Goal: Task Accomplishment & Management: Manage account settings

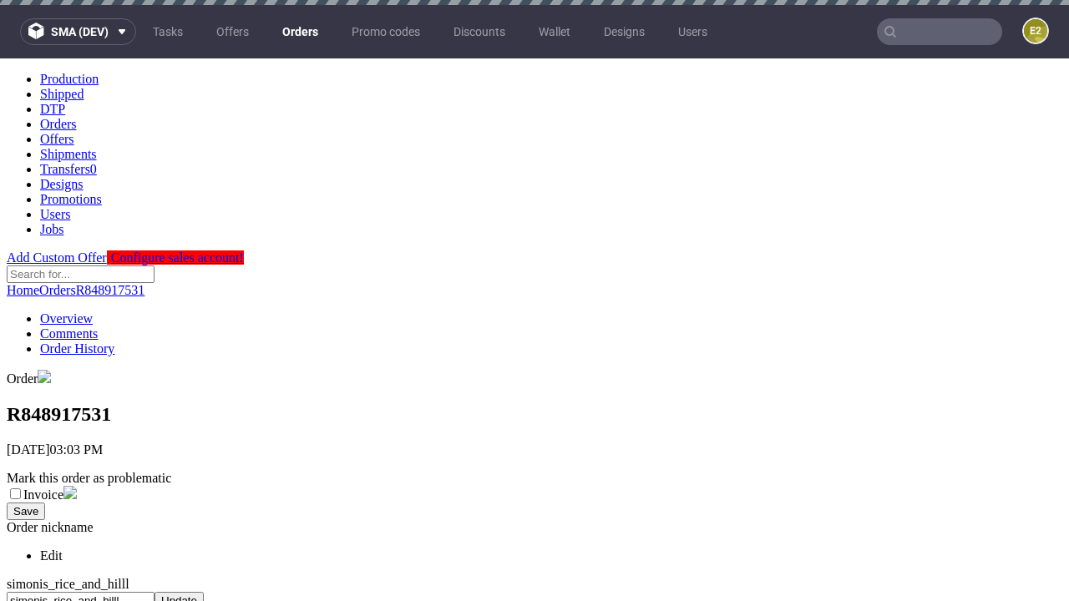
scroll to position [682, 0]
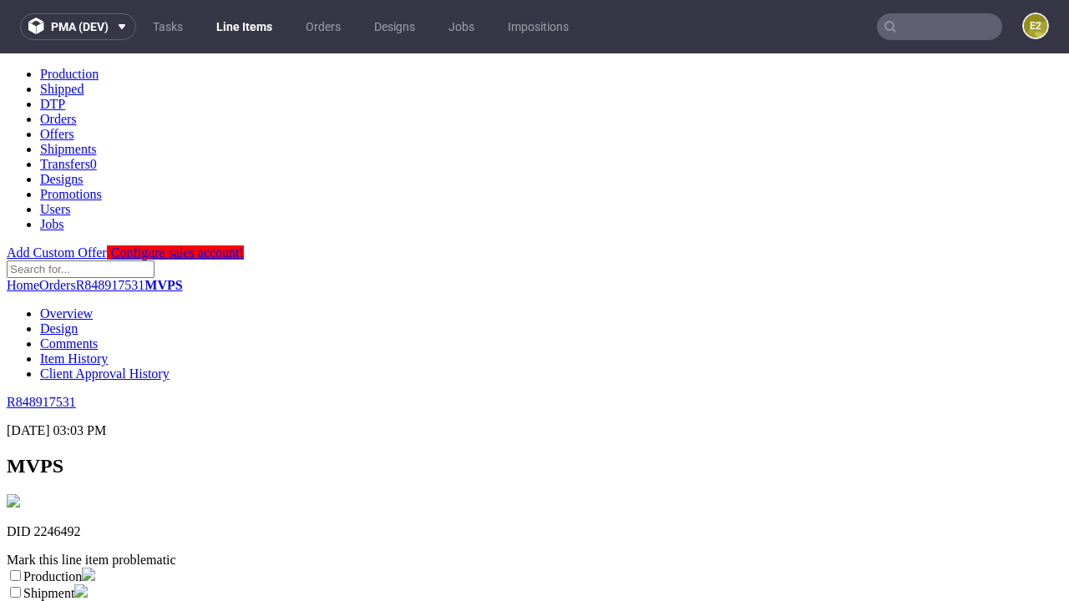
scroll to position [294, 0]
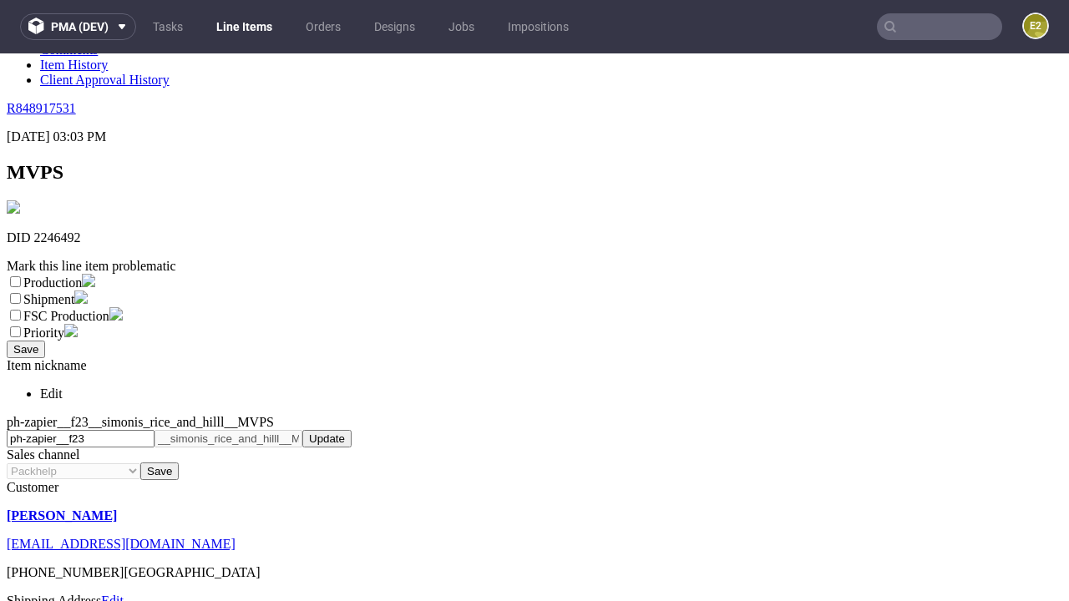
select select "dtp_ca_needed"
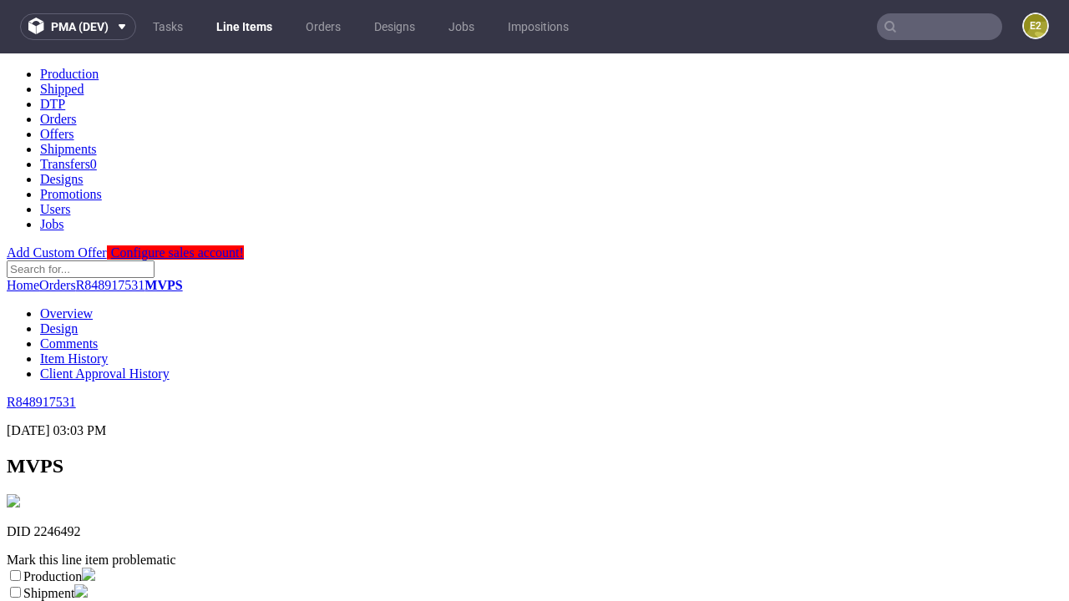
scroll to position [0, 0]
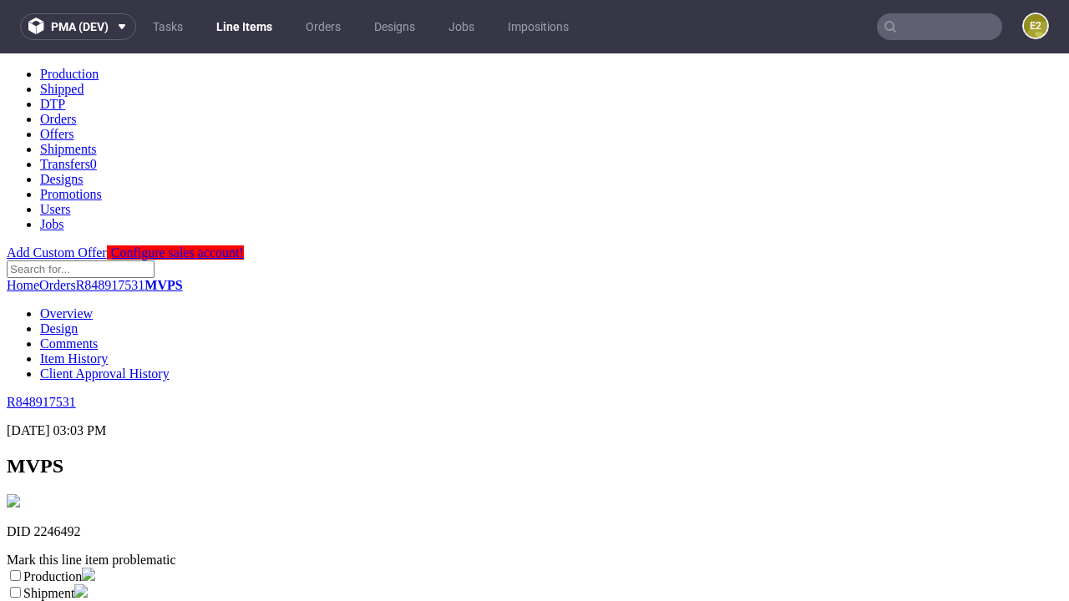
checkbox input "true"
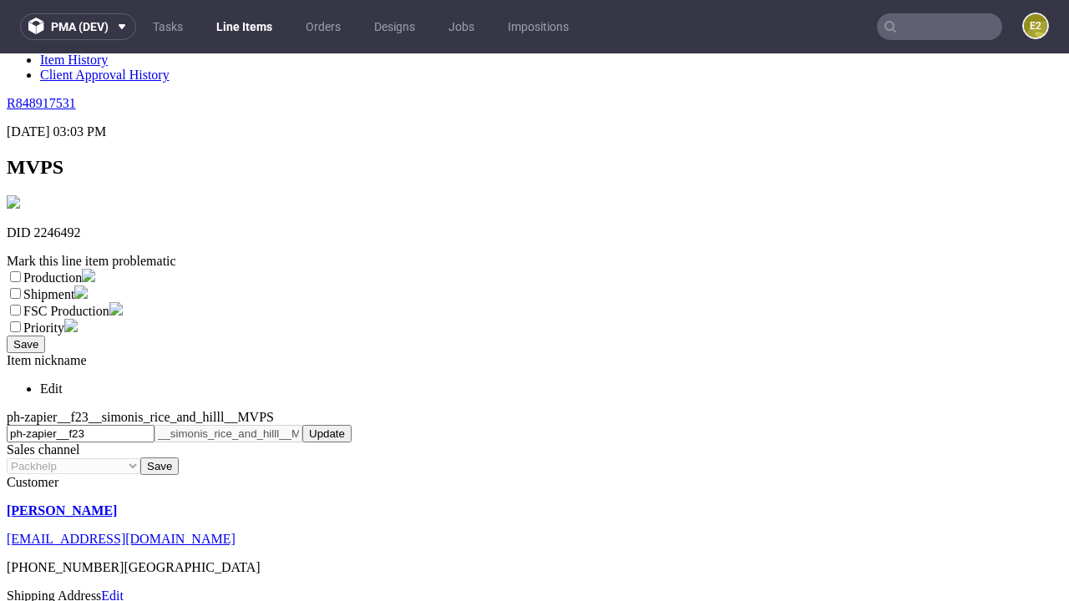
type textarea "test"
